Goal: Understand process/instructions: Learn how to perform a task or action

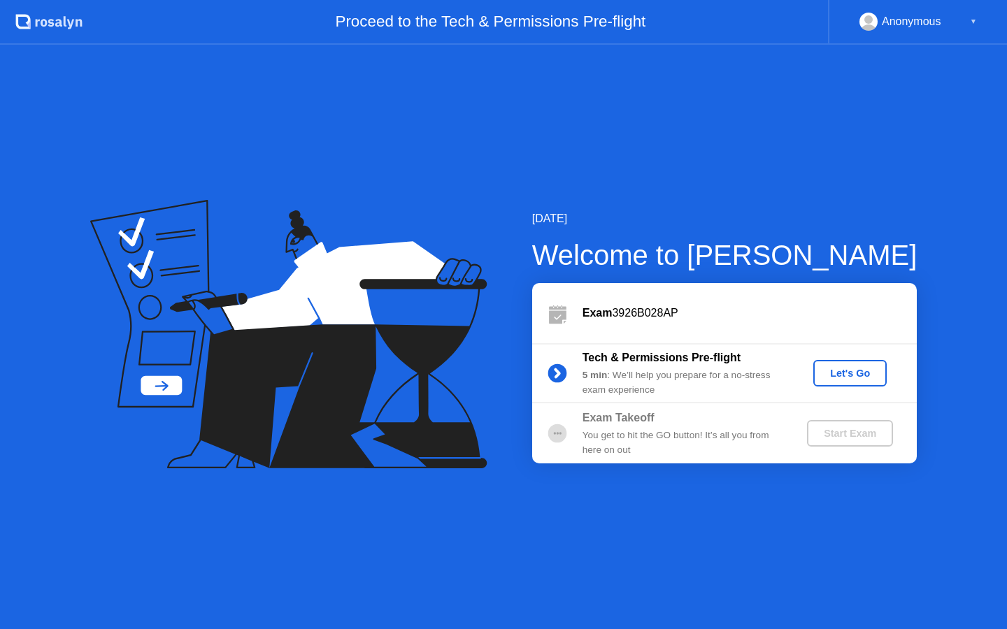
click at [837, 371] on div "Let's Go" at bounding box center [850, 373] width 62 height 11
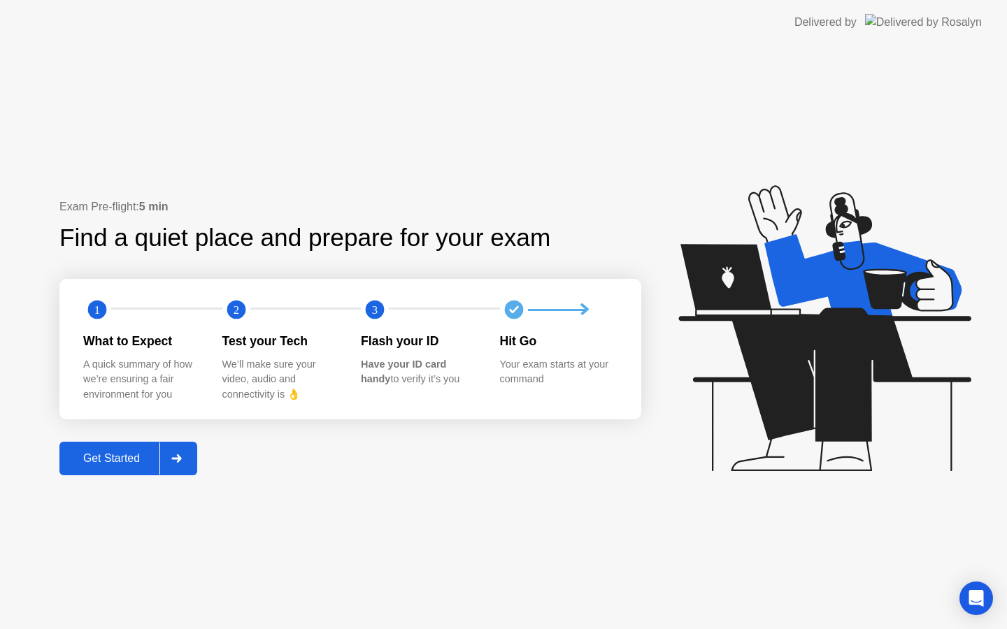
click at [131, 456] on div "Get Started" at bounding box center [112, 458] width 96 height 13
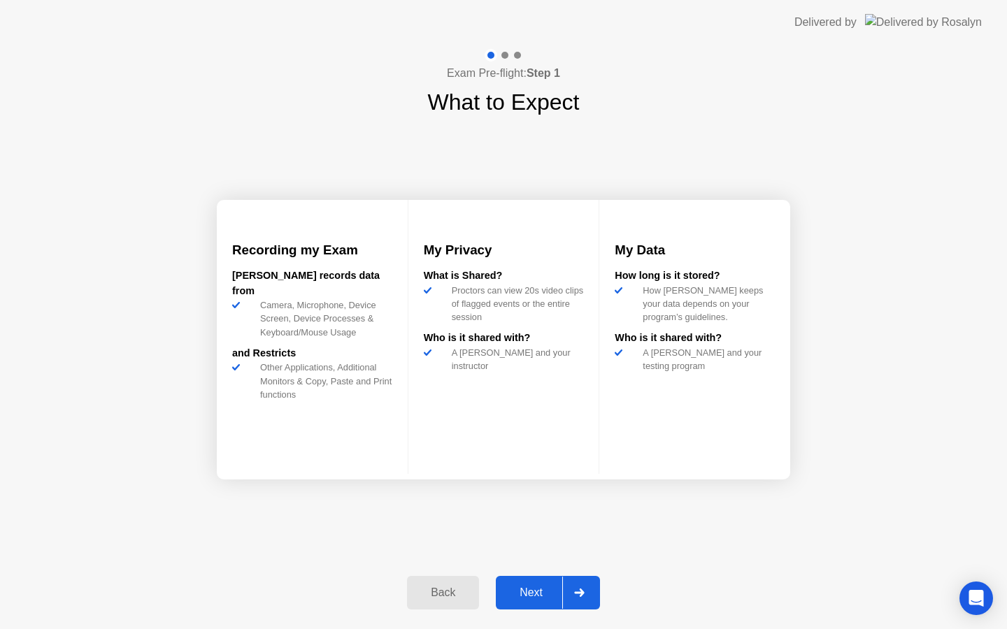
click at [535, 596] on div "Next" at bounding box center [531, 593] width 62 height 13
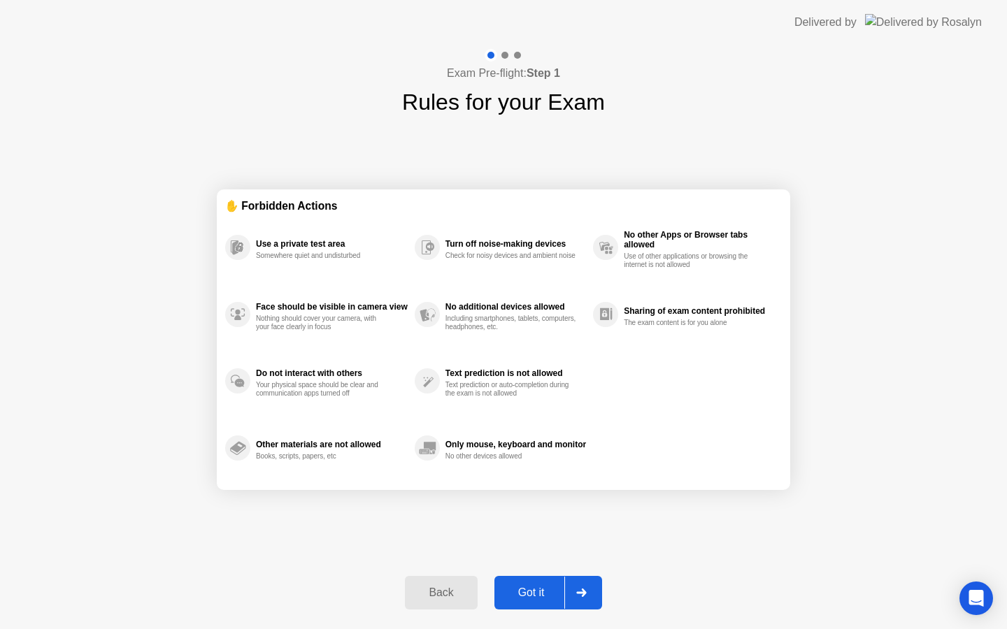
click at [535, 596] on div "Got it" at bounding box center [531, 593] width 66 height 13
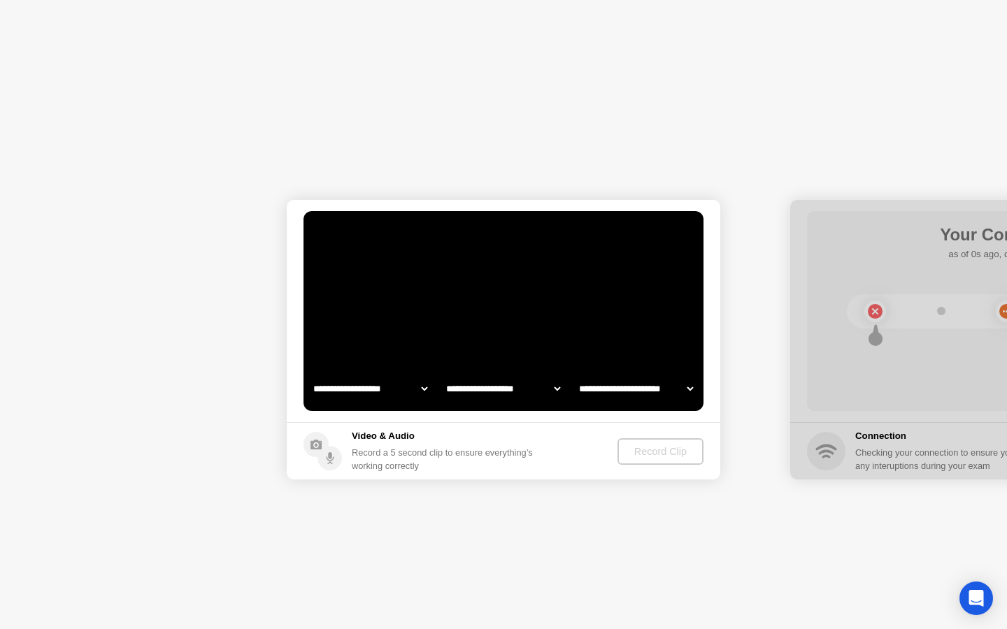
select select "**********"
select select "*******"
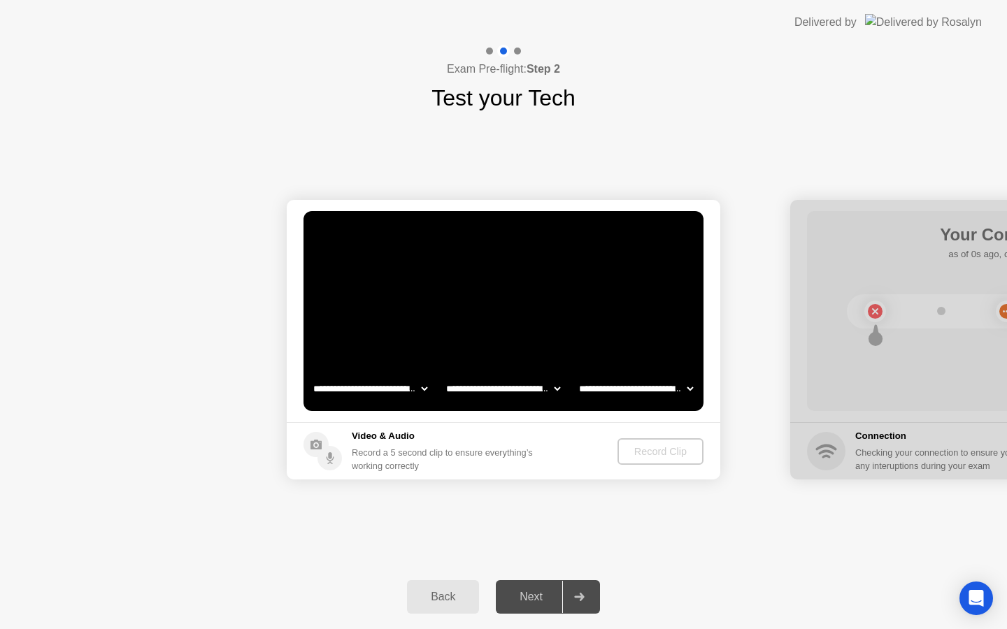
click at [535, 596] on div "Next" at bounding box center [531, 597] width 62 height 13
click at [637, 446] on div "Record Clip" at bounding box center [661, 451] width 75 height 11
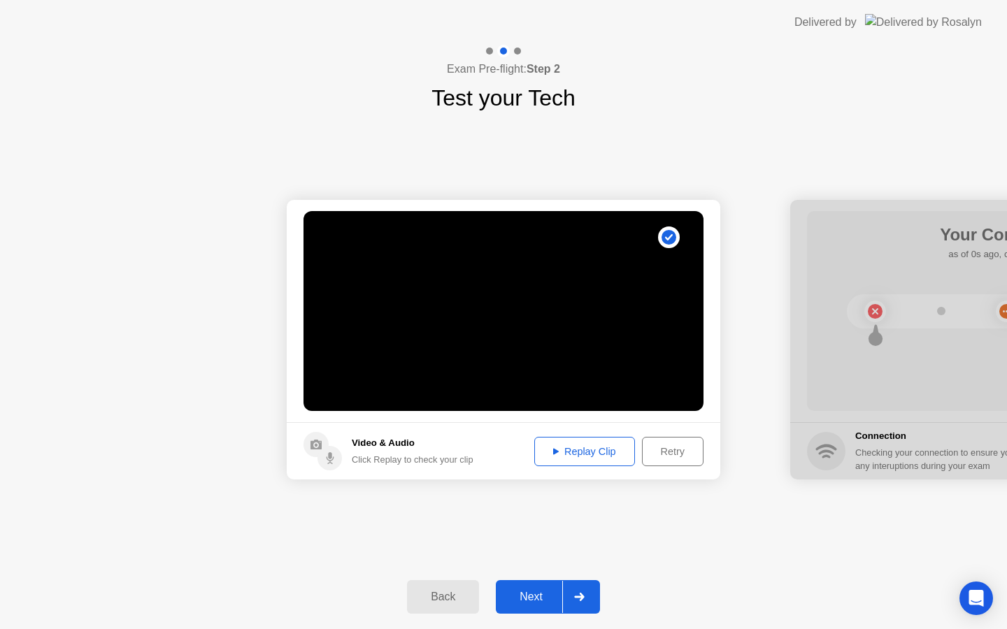
click at [541, 603] on div "Next" at bounding box center [531, 597] width 62 height 13
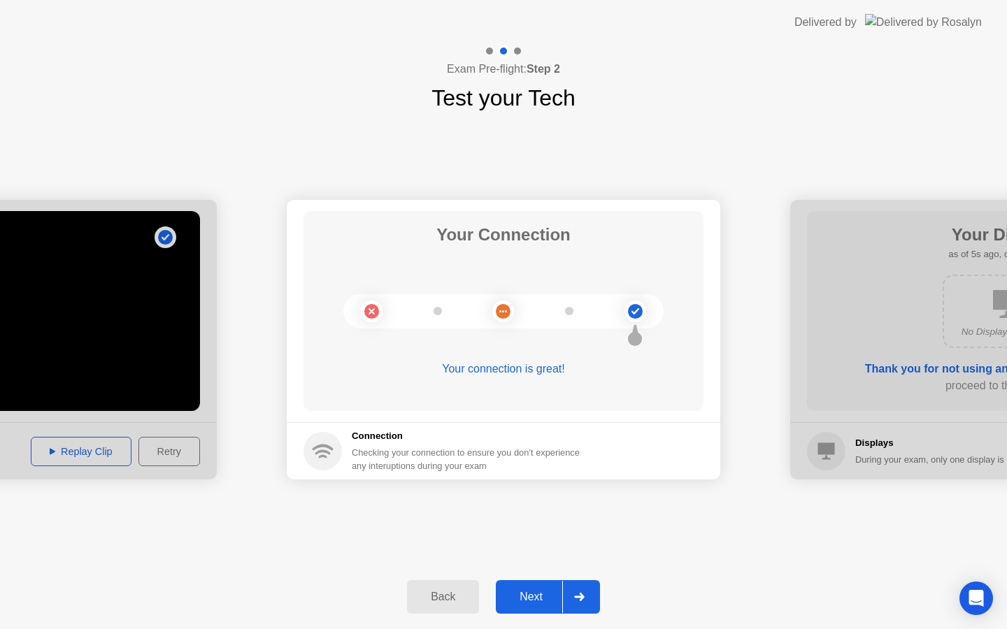
click at [535, 592] on div "Next" at bounding box center [531, 597] width 62 height 13
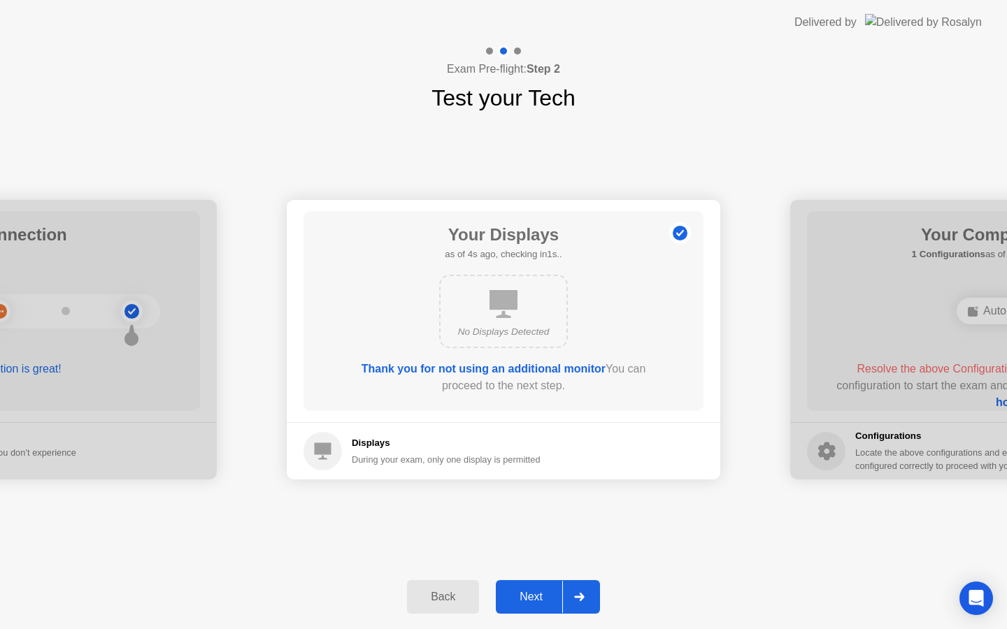
click at [526, 592] on div "Next" at bounding box center [531, 597] width 62 height 13
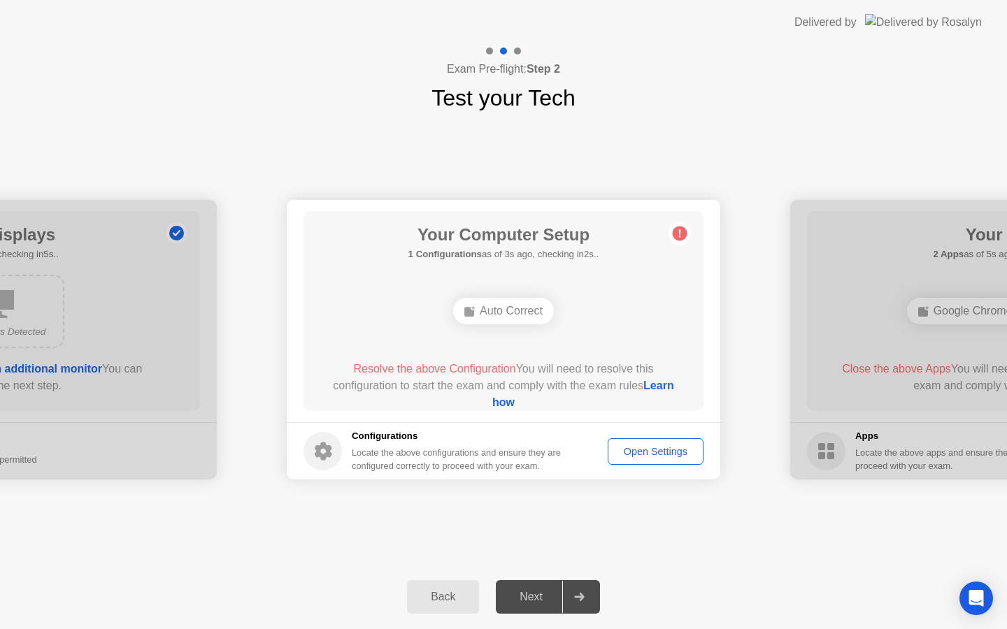
click at [534, 591] on div "Next" at bounding box center [531, 597] width 62 height 13
click at [494, 312] on div "Auto Correct" at bounding box center [503, 311] width 101 height 27
click at [645, 451] on div "Open Settings" at bounding box center [655, 451] width 86 height 11
click at [500, 312] on div "Auto Correct" at bounding box center [503, 311] width 101 height 27
click at [631, 446] on div "Open Settings" at bounding box center [655, 451] width 86 height 11
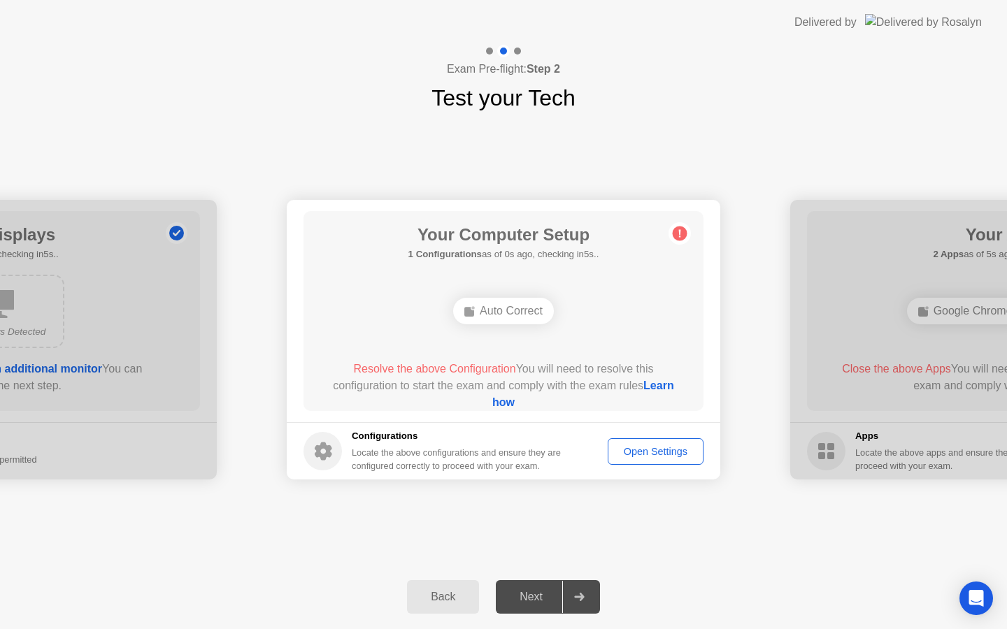
click at [679, 229] on circle at bounding box center [679, 233] width 15 height 15
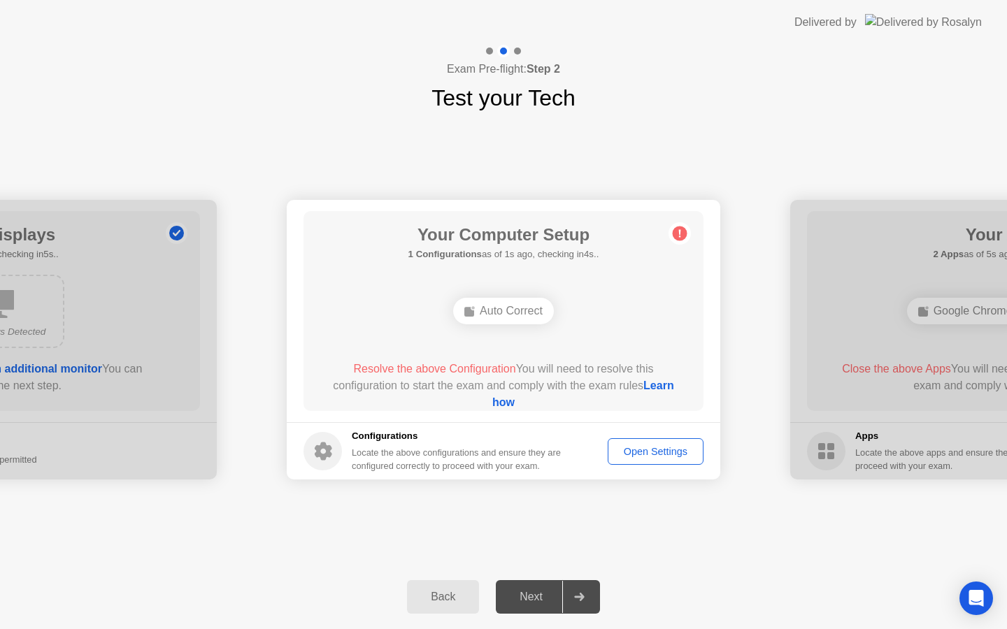
click at [679, 229] on circle at bounding box center [679, 233] width 15 height 15
click at [515, 312] on div "Auto Correct" at bounding box center [503, 311] width 101 height 27
click at [672, 451] on div "Open Settings" at bounding box center [655, 451] width 86 height 11
click at [658, 455] on div "Open Settings" at bounding box center [655, 451] width 86 height 11
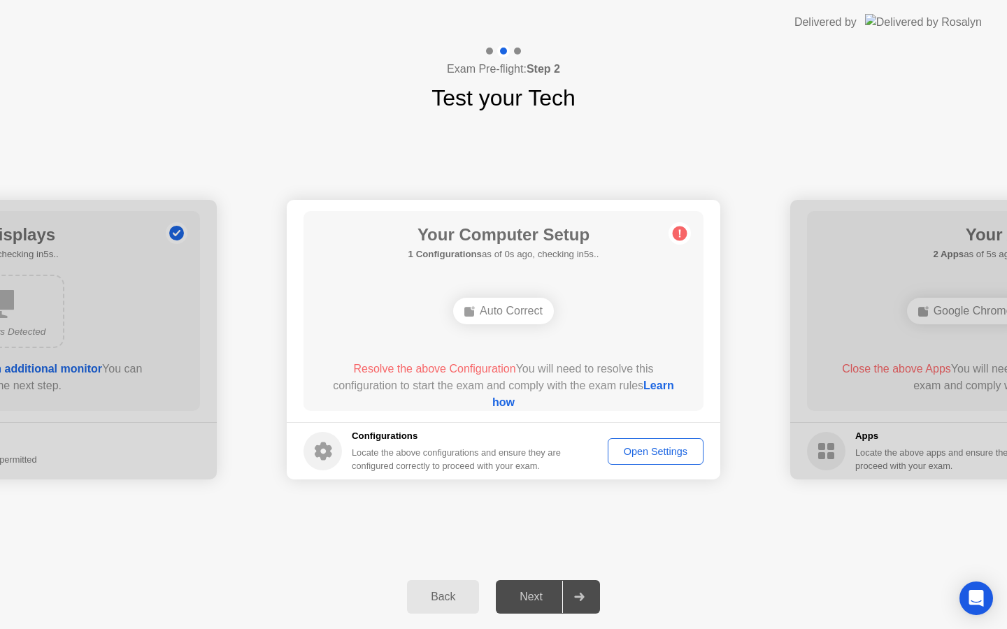
click at [505, 312] on div "Auto Correct" at bounding box center [503, 311] width 101 height 27
click at [504, 400] on link "Learn how" at bounding box center [583, 394] width 182 height 29
click at [507, 308] on div "Auto Correct" at bounding box center [503, 311] width 101 height 27
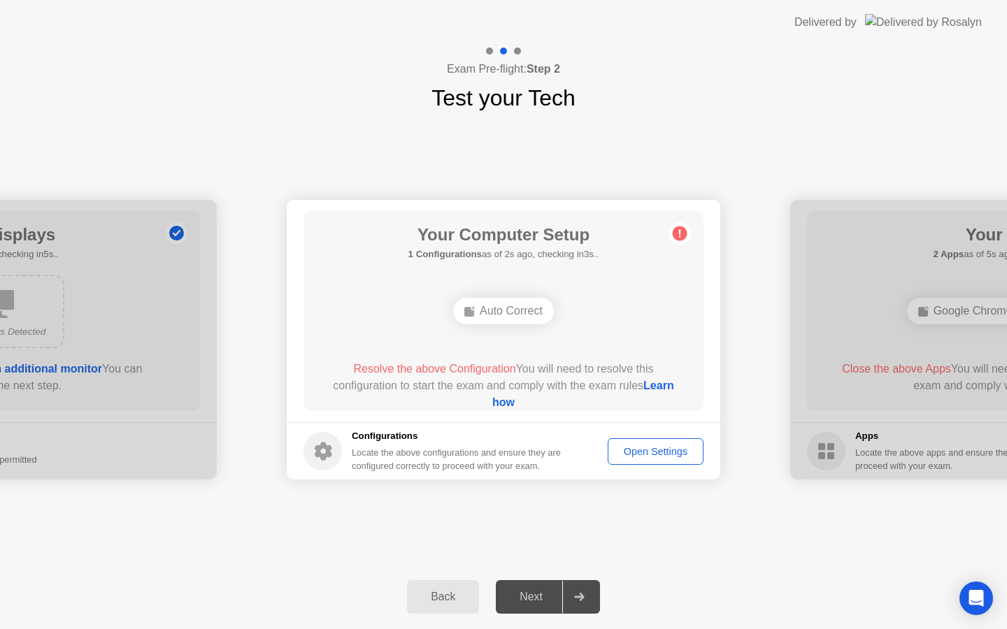
click at [507, 308] on div "Auto Correct" at bounding box center [503, 311] width 101 height 27
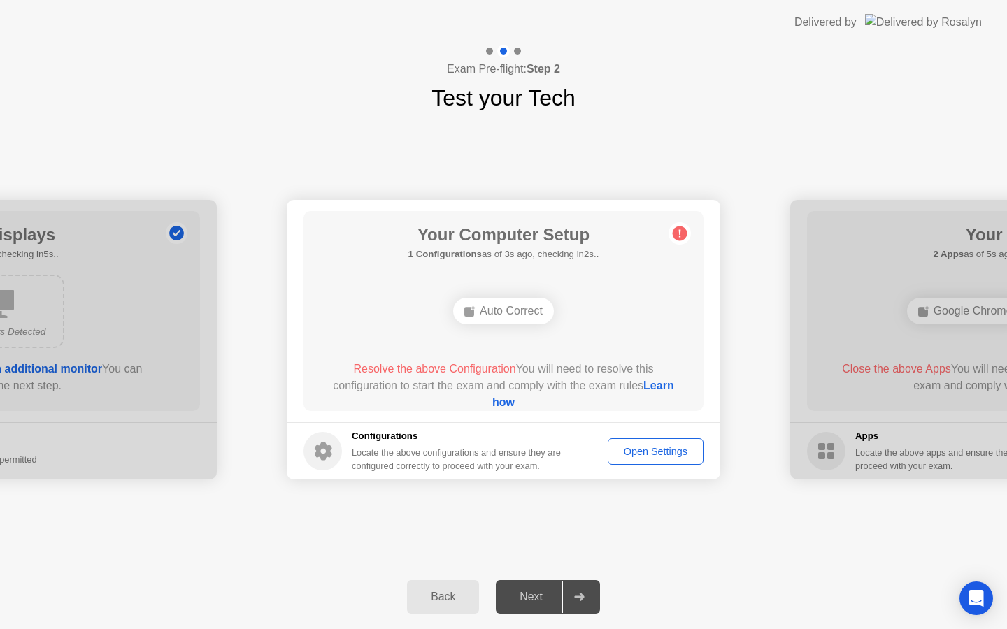
click at [507, 308] on div "Auto Correct" at bounding box center [503, 311] width 101 height 27
click at [458, 593] on div "Back" at bounding box center [443, 597] width 64 height 13
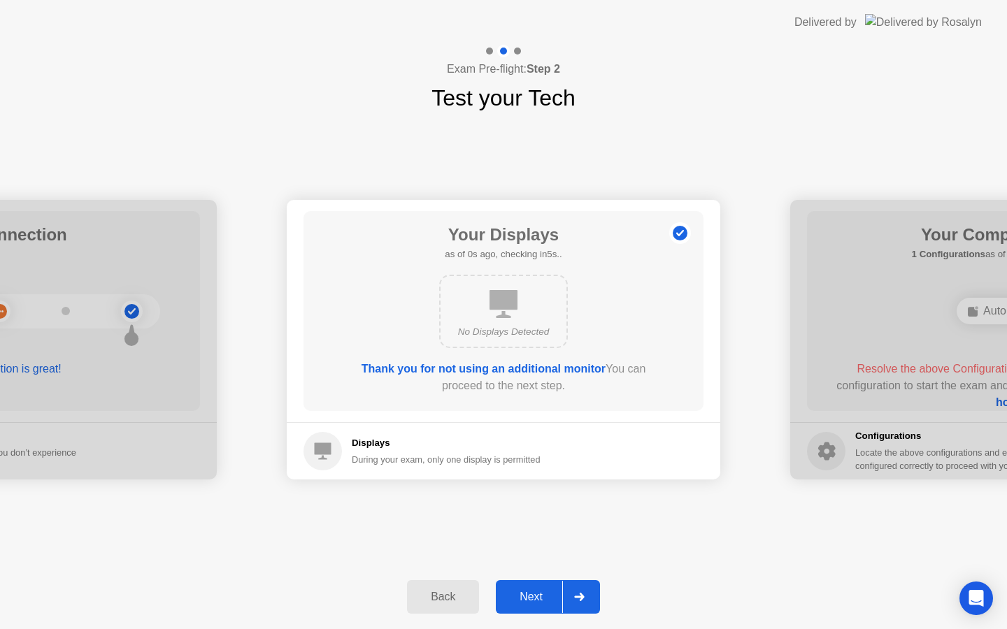
click at [531, 591] on div "Next" at bounding box center [531, 597] width 62 height 13
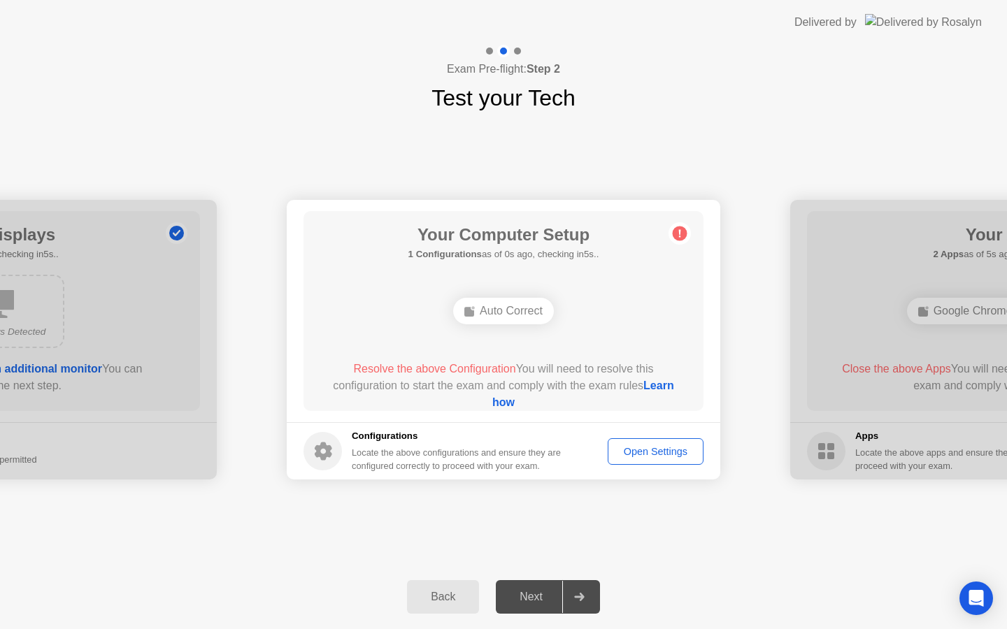
click at [527, 603] on div "Next" at bounding box center [531, 597] width 62 height 13
click at [480, 295] on div "Auto Correct" at bounding box center [503, 311] width 320 height 38
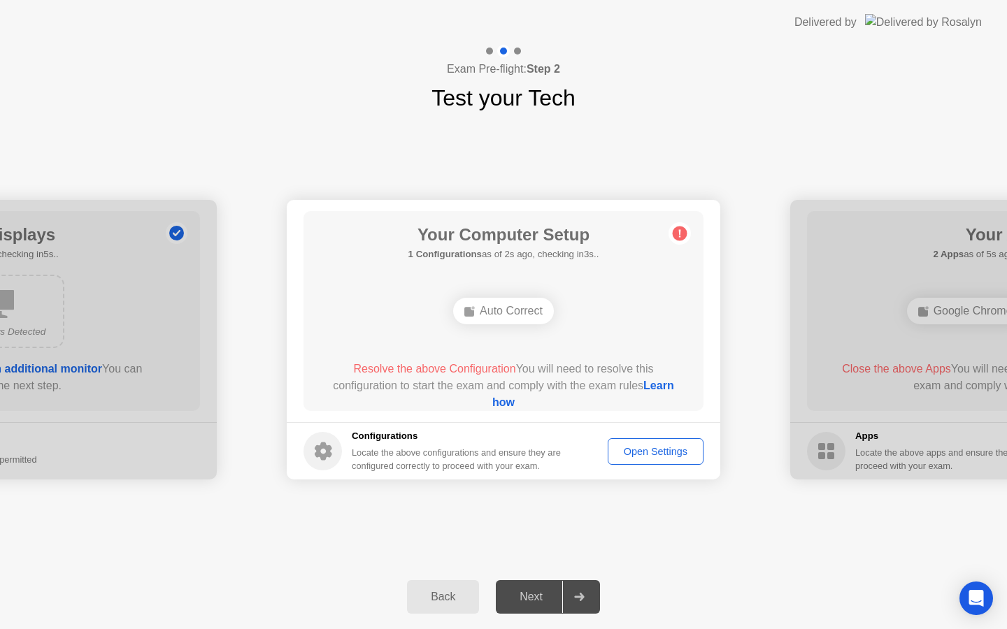
click at [480, 295] on div "Auto Correct" at bounding box center [503, 311] width 320 height 38
click at [516, 48] on div at bounding box center [517, 51] width 7 height 7
